Goal: Navigation & Orientation: Find specific page/section

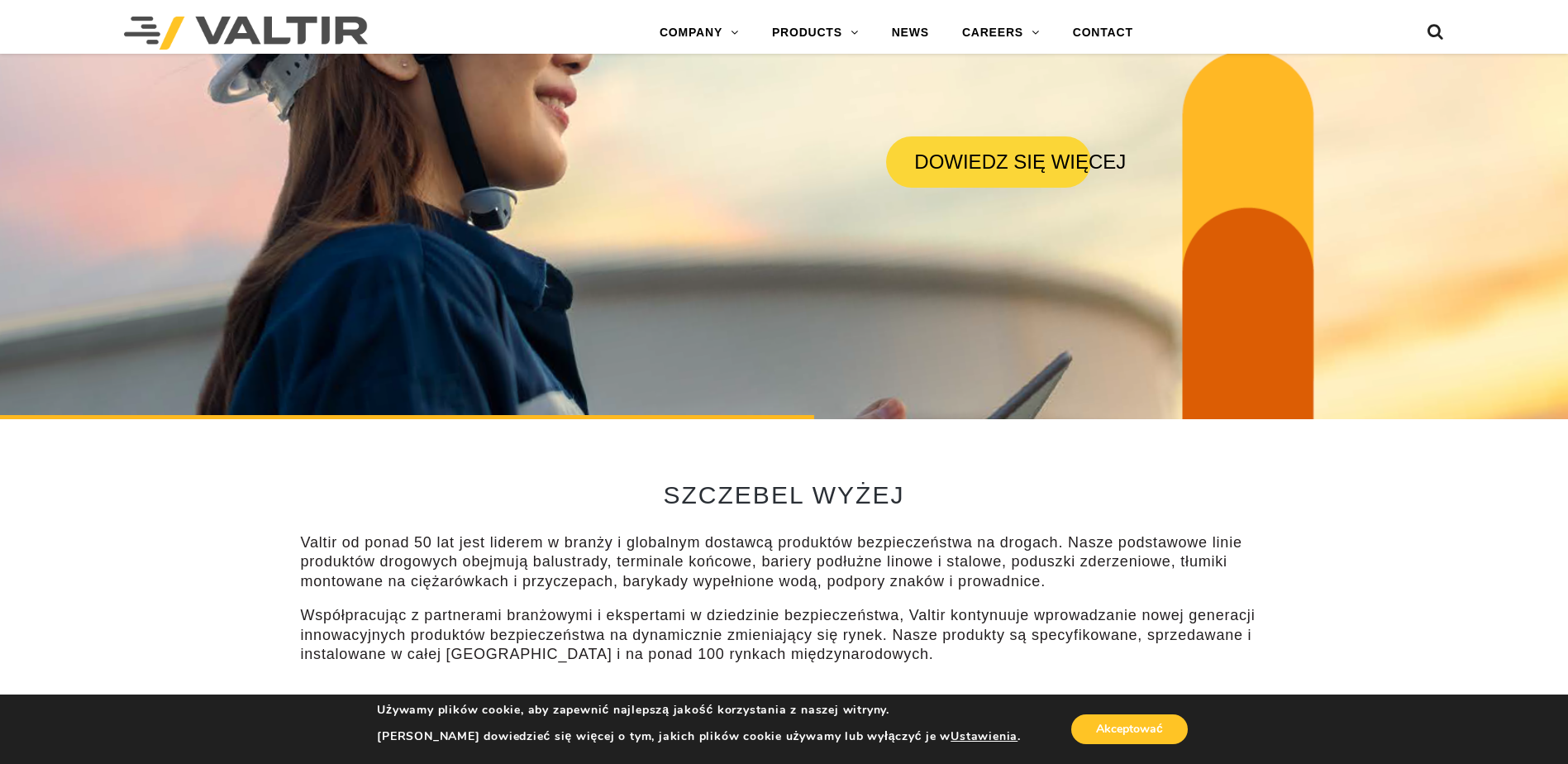
scroll to position [496, 0]
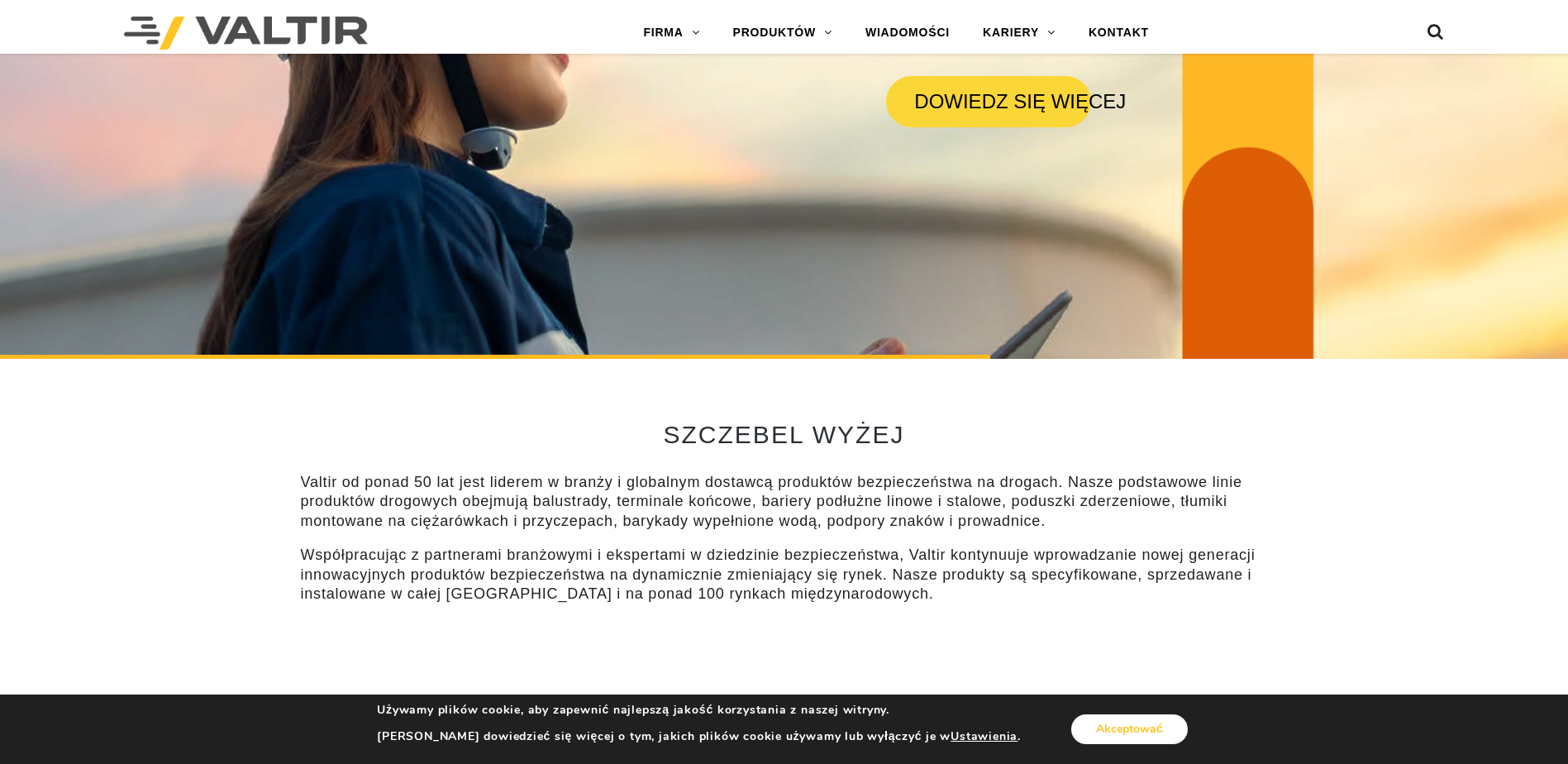
click at [1089, 732] on button "Akceptować" at bounding box center [1129, 729] width 117 height 30
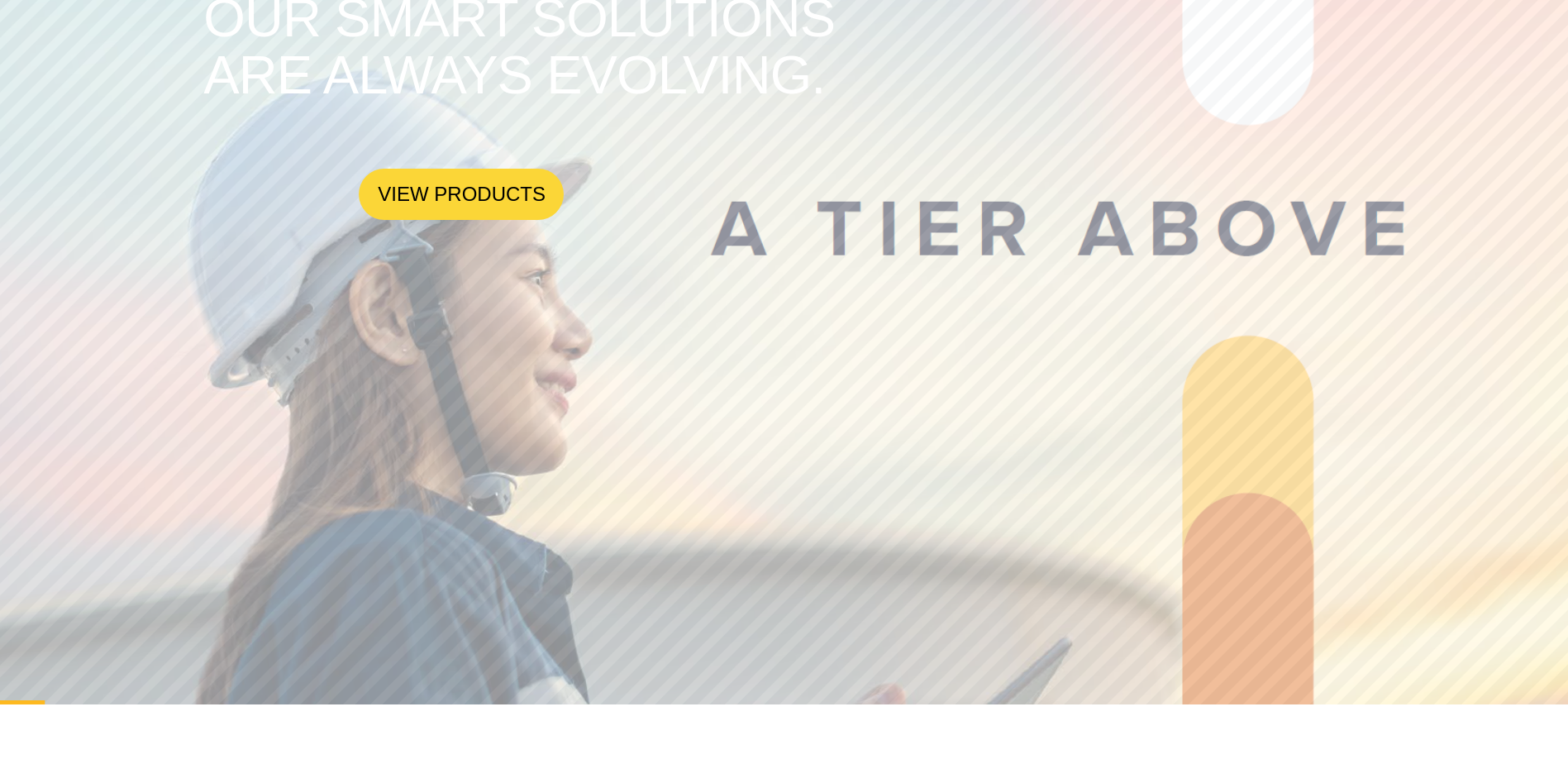
scroll to position [0, 0]
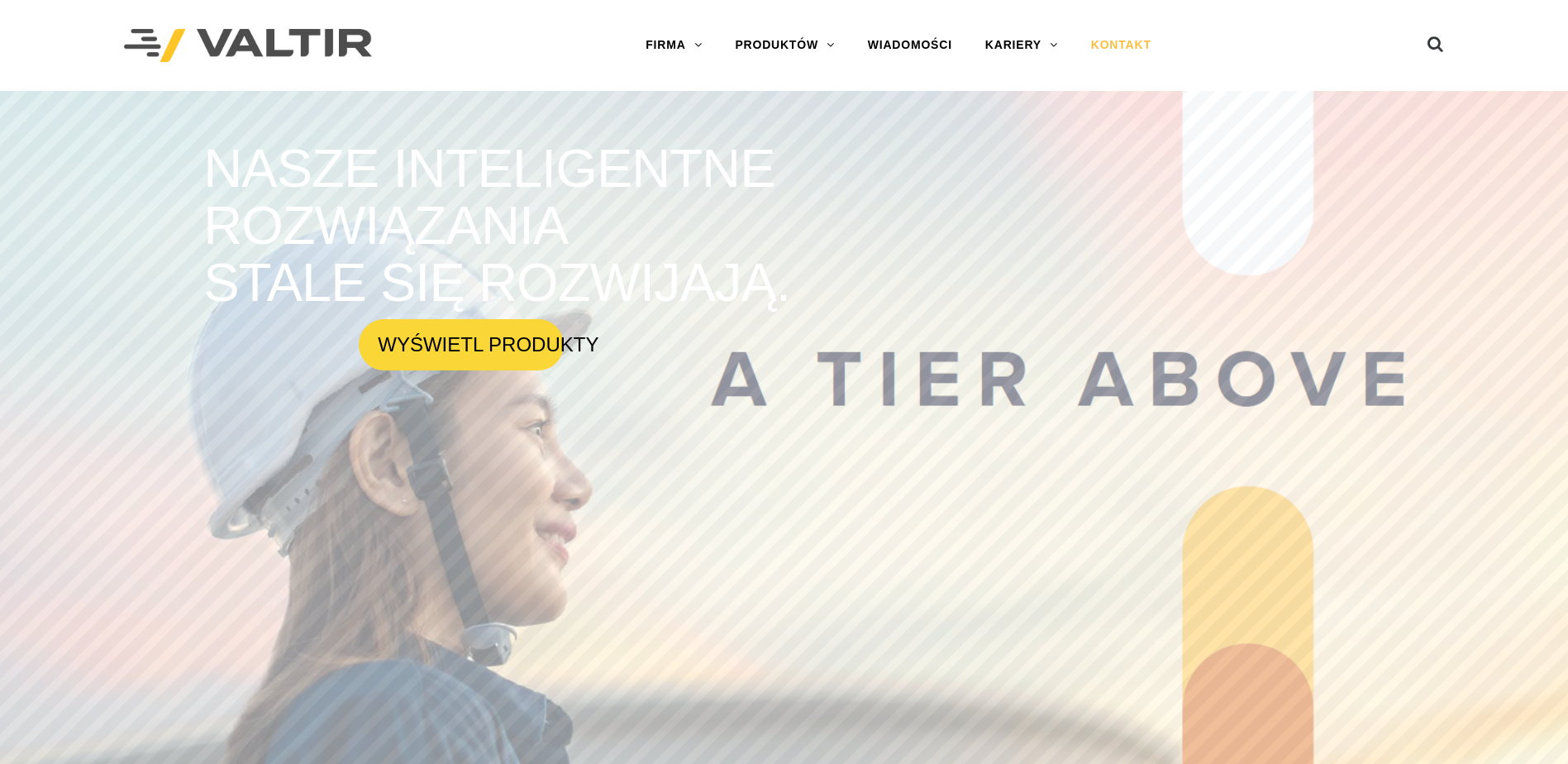
click at [1116, 39] on link "KONTAKT" at bounding box center [1121, 45] width 94 height 33
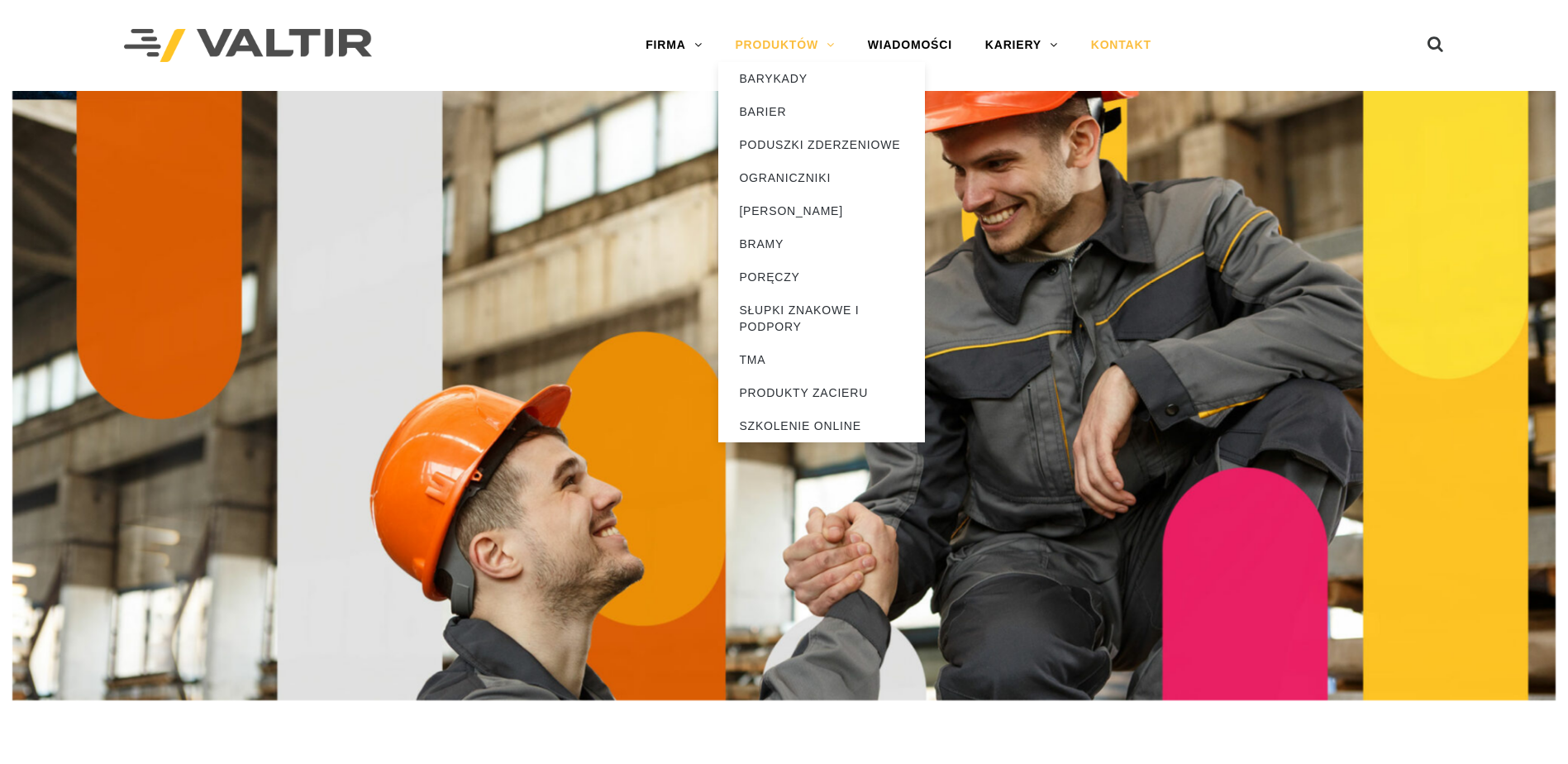
click at [778, 45] on link "PRODUKTÓW" at bounding box center [784, 45] width 133 height 33
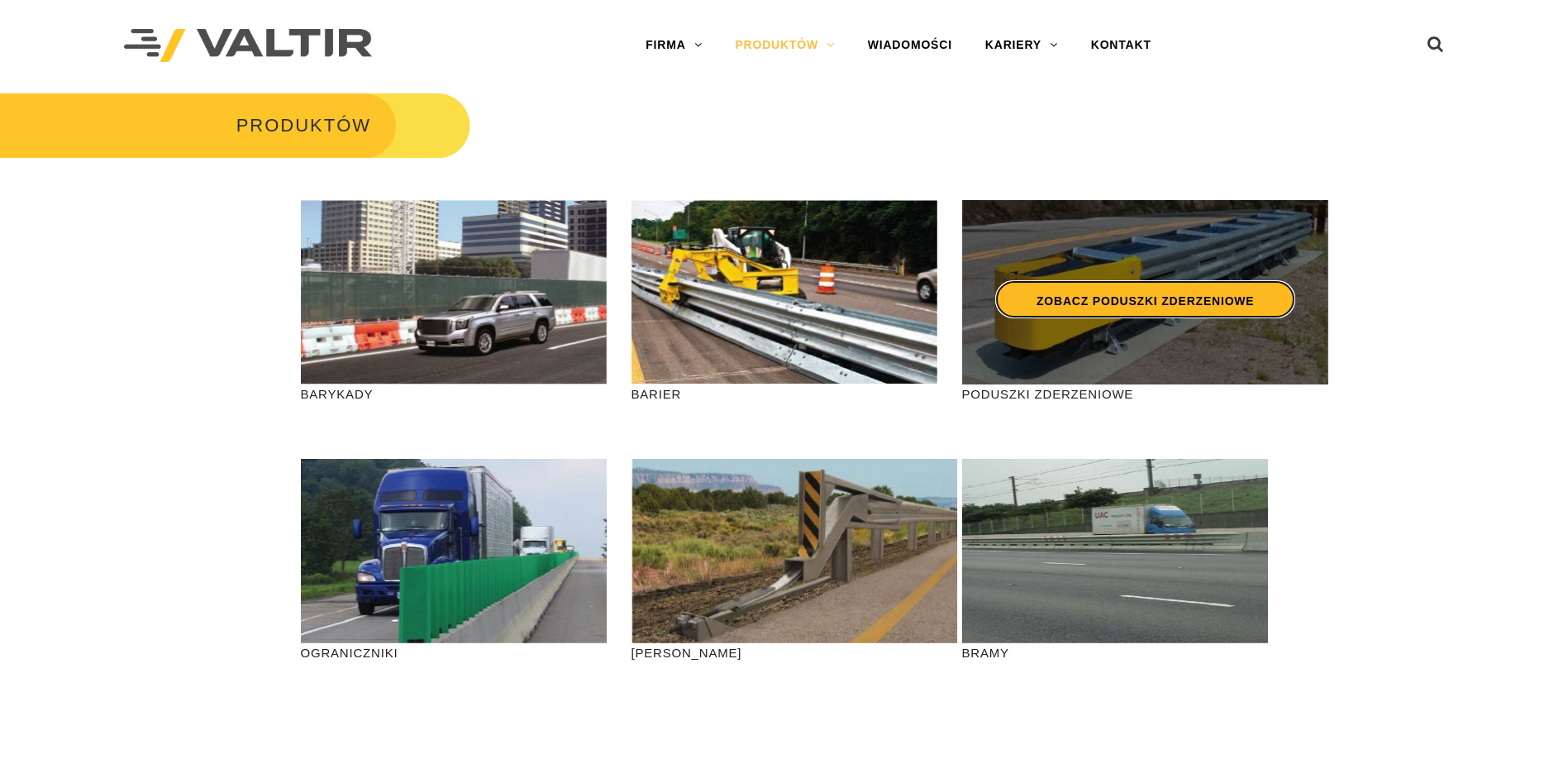
click at [1035, 315] on link "ZOBACZ PODUSZKI ZDERZENIOWE" at bounding box center [1145, 299] width 300 height 38
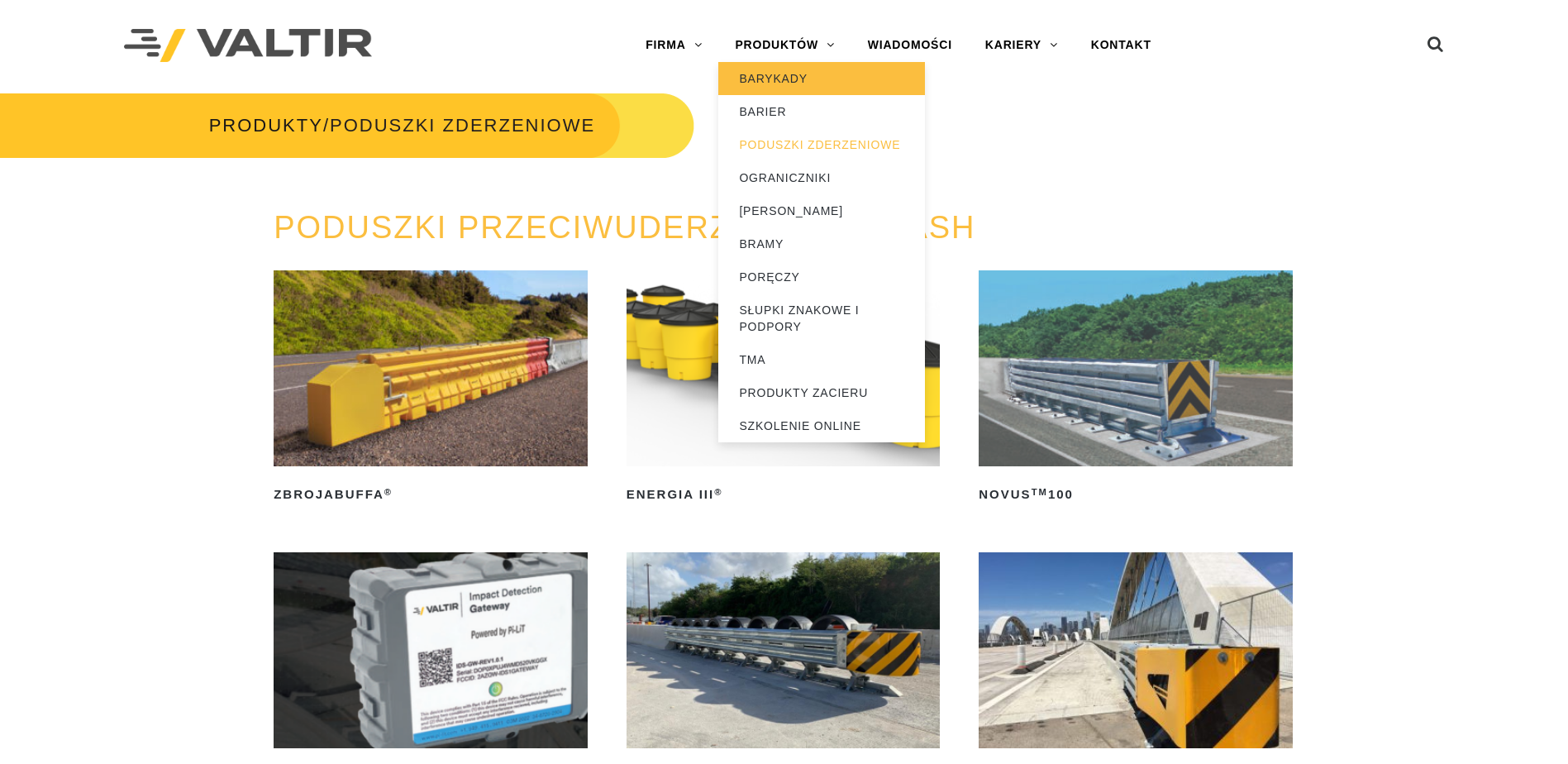
click at [773, 75] on link "BARYKADY" at bounding box center [822, 79] width 207 height 33
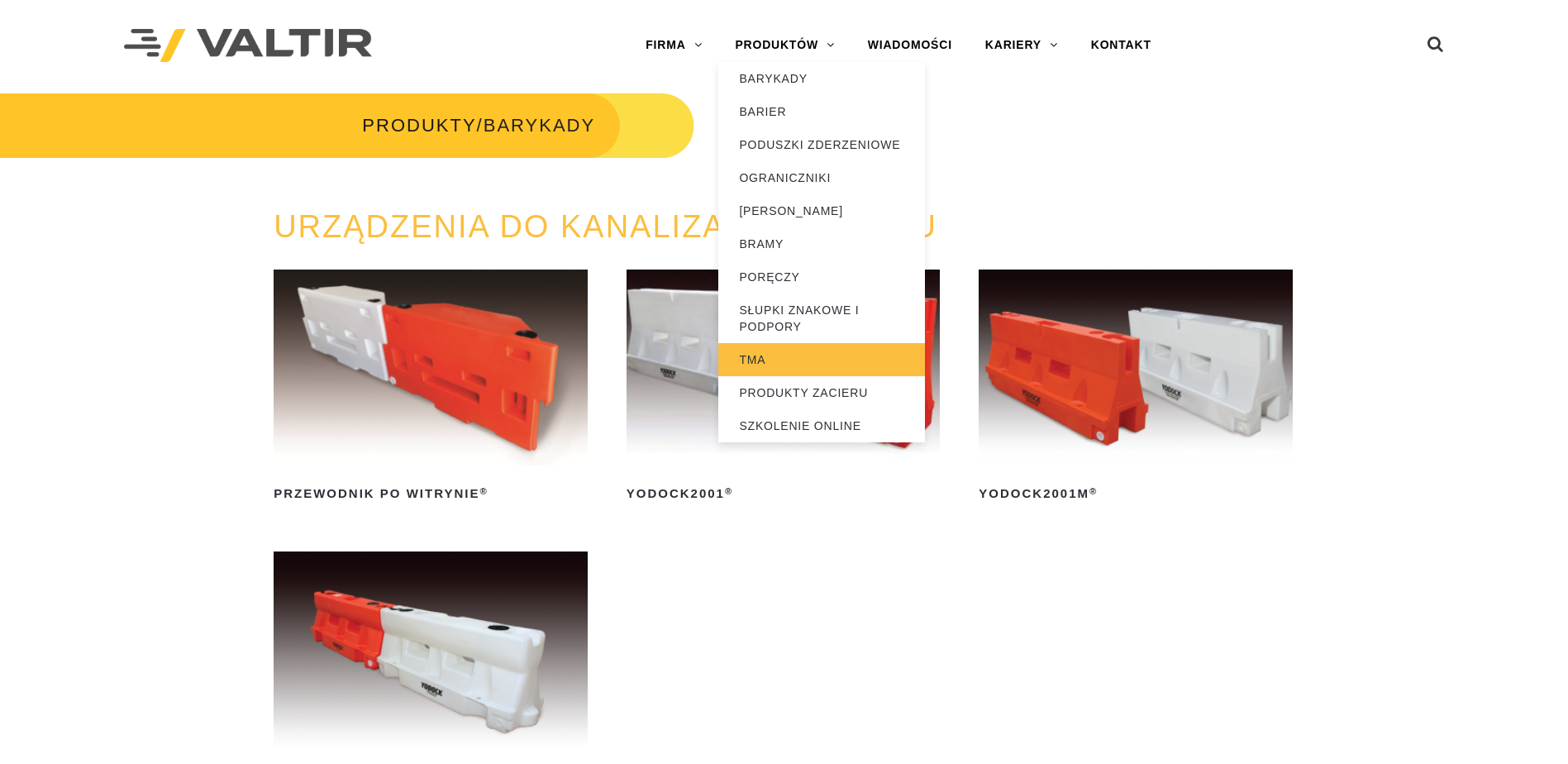
click at [747, 363] on link "TMA" at bounding box center [822, 360] width 207 height 33
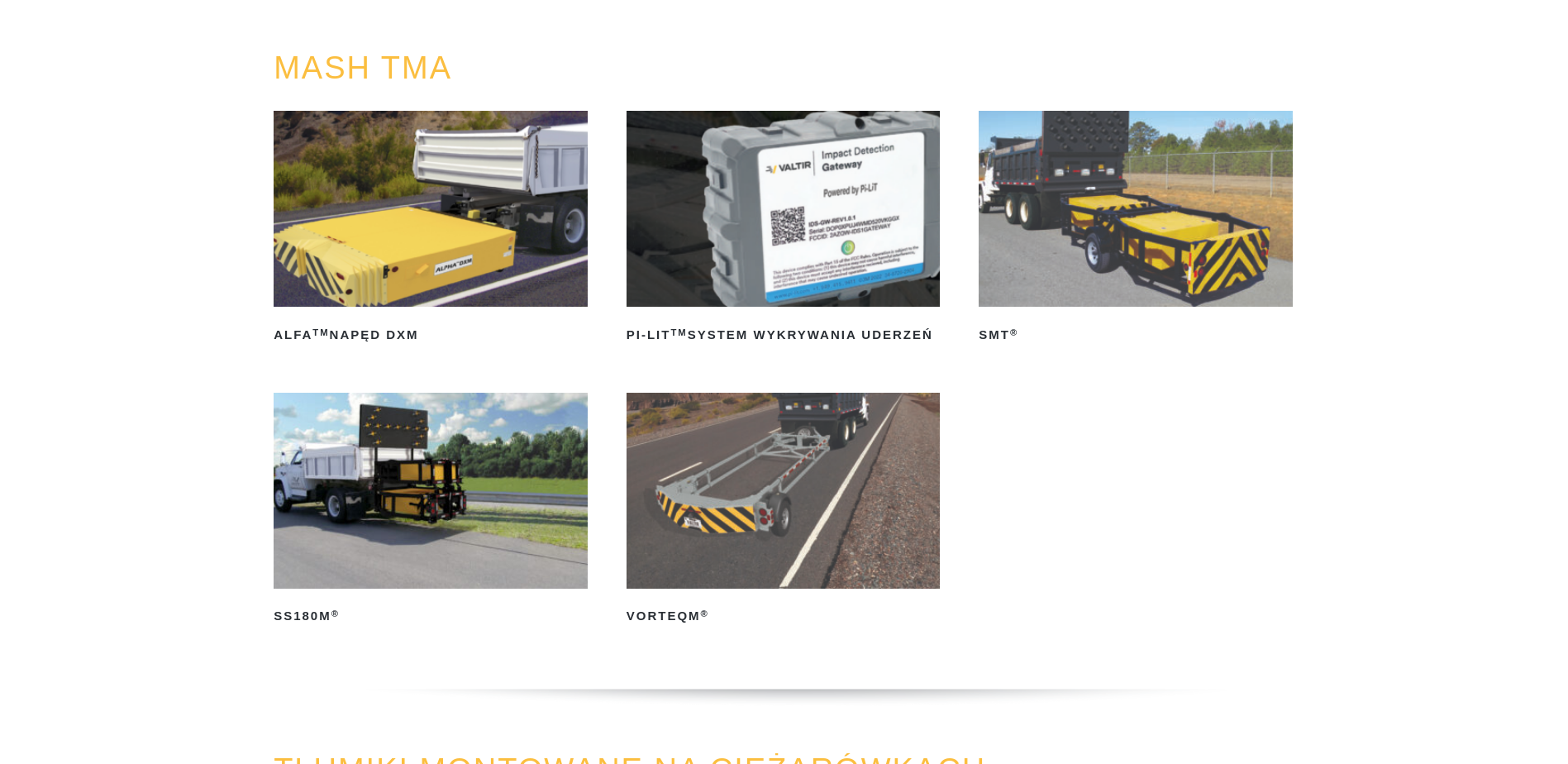
scroll to position [158, 0]
